Goal: Participate in discussion

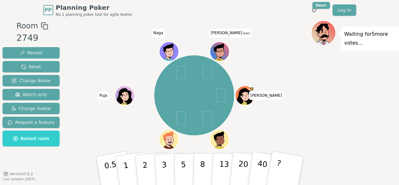
scroll to position [9, 0]
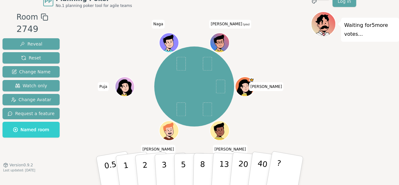
click at [221, 44] on icon at bounding box center [220, 45] width 9 height 3
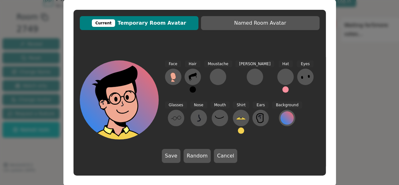
click at [238, 130] on button at bounding box center [241, 130] width 6 height 6
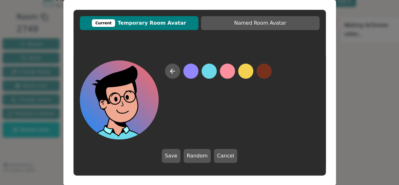
click at [210, 72] on button at bounding box center [209, 70] width 15 height 15
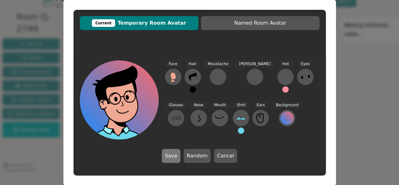
click at [174, 157] on button "Save" at bounding box center [171, 156] width 19 height 14
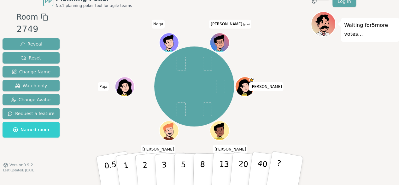
click at [222, 41] on icon at bounding box center [219, 41] width 19 height 3
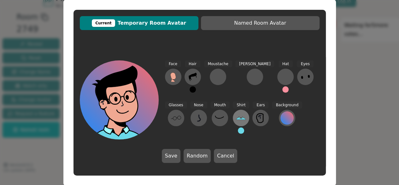
click at [236, 119] on icon at bounding box center [241, 118] width 10 height 2
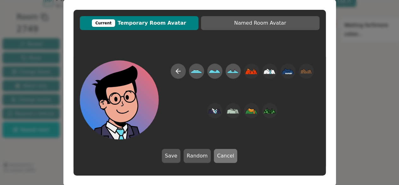
click at [224, 158] on button "Cancel" at bounding box center [225, 156] width 23 height 14
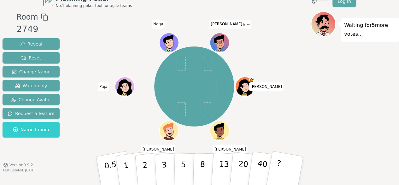
click at [222, 44] on icon at bounding box center [220, 45] width 9 height 3
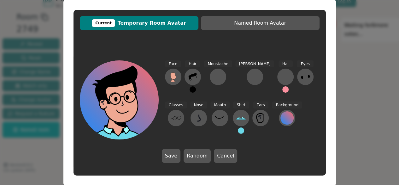
click at [238, 130] on button at bounding box center [241, 130] width 6 height 6
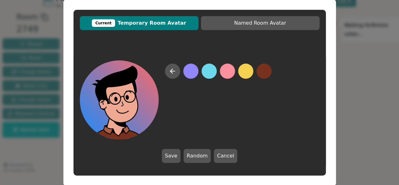
click at [265, 72] on button at bounding box center [264, 70] width 15 height 15
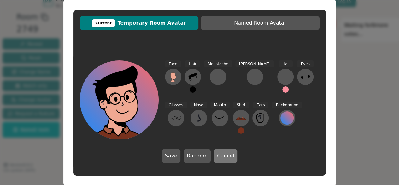
click at [223, 156] on button "Cancel" at bounding box center [225, 156] width 23 height 14
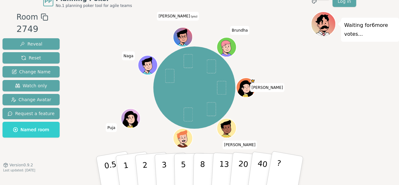
click at [186, 40] on icon at bounding box center [183, 39] width 9 height 3
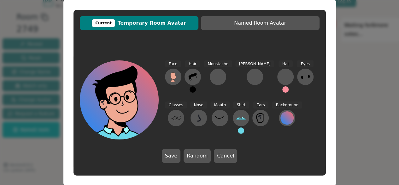
click at [238, 132] on button at bounding box center [241, 130] width 6 height 6
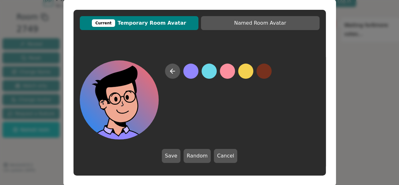
click at [191, 74] on button at bounding box center [190, 70] width 15 height 15
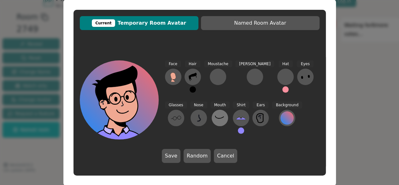
click at [215, 121] on icon at bounding box center [220, 118] width 10 height 10
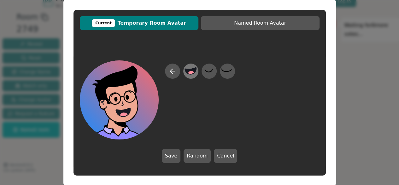
click at [195, 72] on icon at bounding box center [190, 70] width 11 height 7
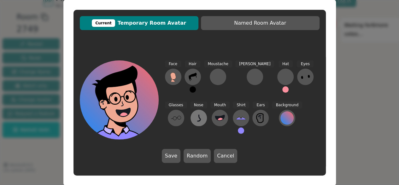
click at [194, 118] on icon at bounding box center [199, 118] width 10 height 10
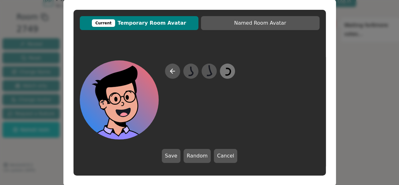
click at [227, 72] on icon at bounding box center [227, 71] width 12 height 14
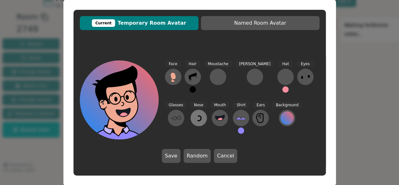
click at [194, 120] on icon at bounding box center [199, 118] width 10 height 10
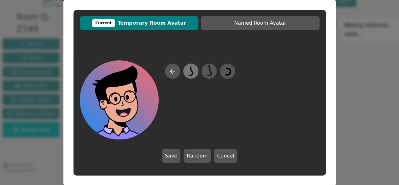
click at [190, 72] on icon at bounding box center [191, 71] width 12 height 14
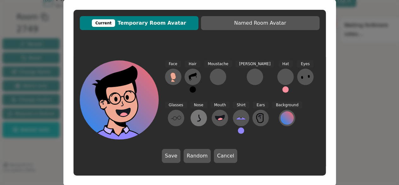
click at [194, 119] on icon at bounding box center [199, 118] width 10 height 10
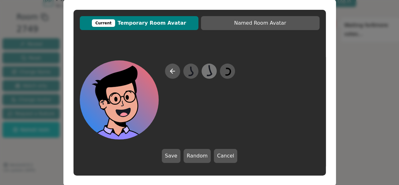
click at [206, 71] on icon at bounding box center [209, 71] width 12 height 14
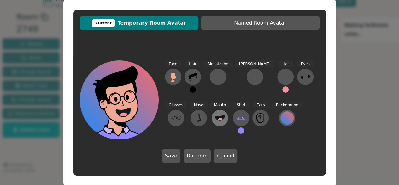
click at [217, 118] on circle at bounding box center [220, 120] width 7 height 7
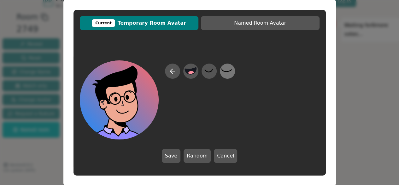
click at [226, 69] on icon at bounding box center [227, 71] width 12 height 14
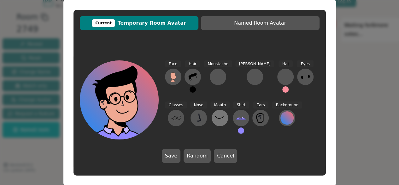
click at [215, 119] on icon at bounding box center [220, 118] width 10 height 10
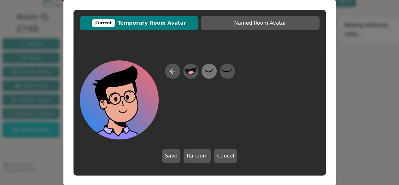
click at [212, 72] on icon at bounding box center [209, 71] width 12 height 14
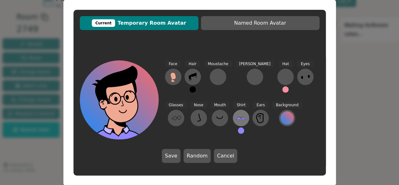
click at [236, 116] on icon at bounding box center [241, 118] width 10 height 10
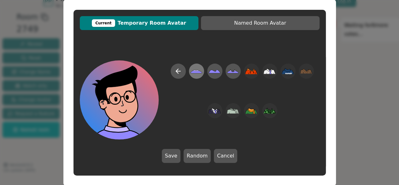
click at [198, 69] on icon at bounding box center [196, 71] width 12 height 14
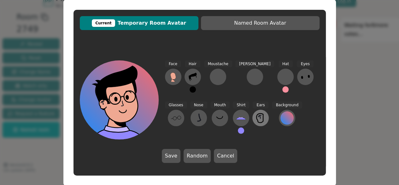
click at [256, 122] on icon at bounding box center [261, 118] width 10 height 10
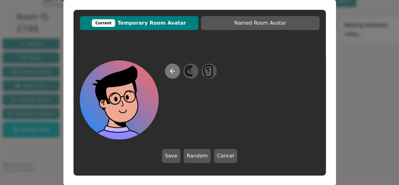
click at [174, 71] on icon at bounding box center [172, 71] width 4 height 0
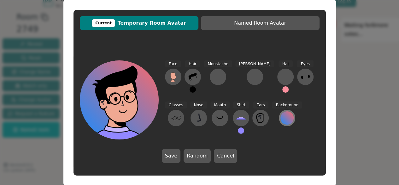
click at [281, 118] on div at bounding box center [287, 117] width 13 height 13
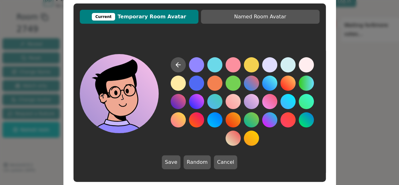
click at [254, 103] on button at bounding box center [251, 101] width 15 height 15
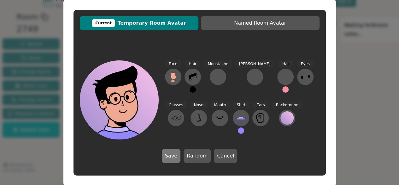
click at [174, 157] on button "Save" at bounding box center [171, 156] width 19 height 14
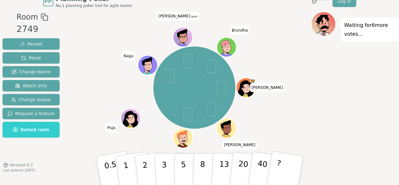
click at [289, 74] on div "[PERSON_NAME] [PERSON_NAME] Puja Naga [PERSON_NAME] (you) Brundha" at bounding box center [194, 87] width 233 height 129
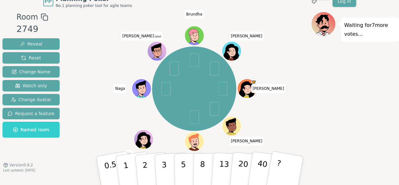
click at [157, 53] on icon at bounding box center [157, 54] width 9 height 3
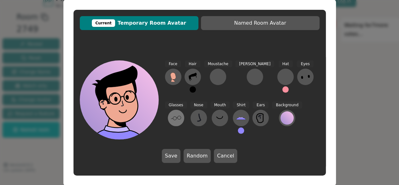
click at [181, 113] on icon at bounding box center [176, 118] width 10 height 10
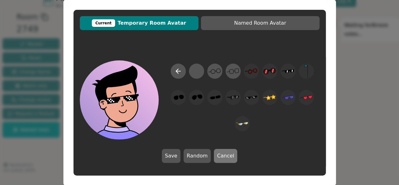
click at [228, 155] on button "Cancel" at bounding box center [225, 156] width 23 height 14
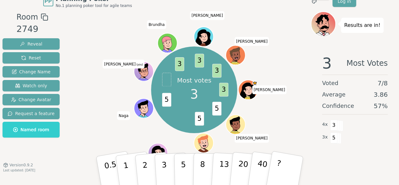
click at [136, 63] on span "(you)" at bounding box center [140, 64] width 8 height 3
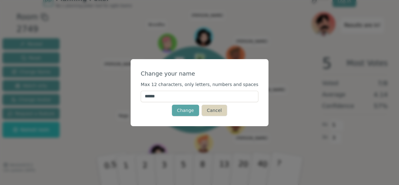
click at [214, 110] on button "Cancel" at bounding box center [215, 109] width 26 height 11
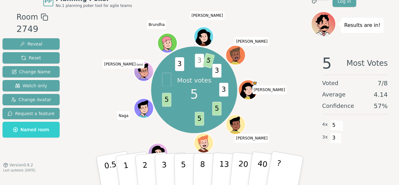
click at [146, 70] on icon at bounding box center [143, 70] width 19 height 3
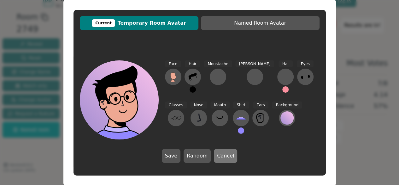
click at [223, 155] on button "Cancel" at bounding box center [225, 156] width 23 height 14
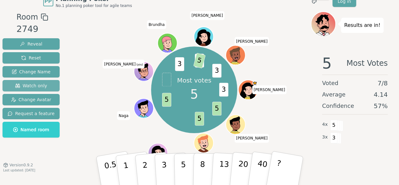
click at [29, 81] on button "Watch only" at bounding box center [31, 85] width 57 height 11
